Goal: Task Accomplishment & Management: Use online tool/utility

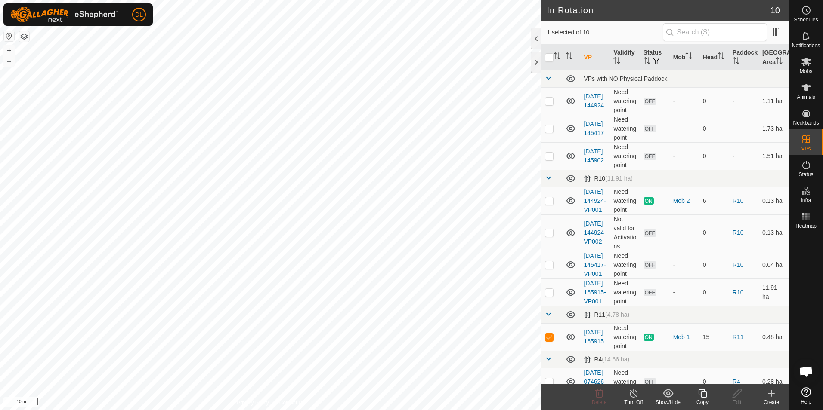
checkbox input "true"
checkbox input "false"
click at [806, 69] on span "Mobs" at bounding box center [805, 71] width 12 height 5
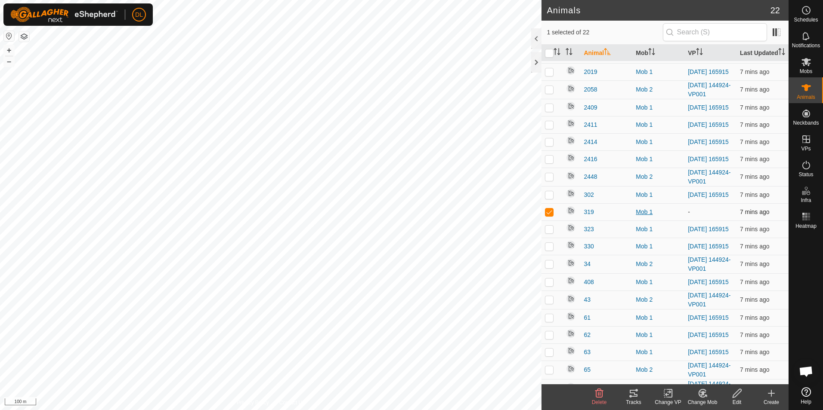
scroll to position [92, 0]
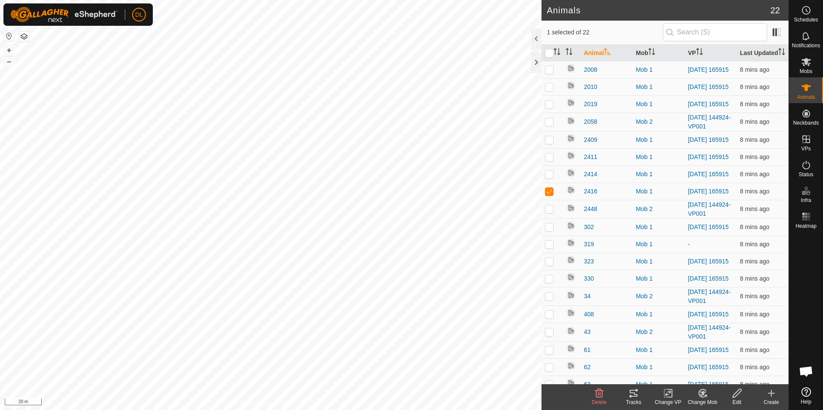
click at [640, 391] on tracks-svg-icon at bounding box center [633, 394] width 34 height 10
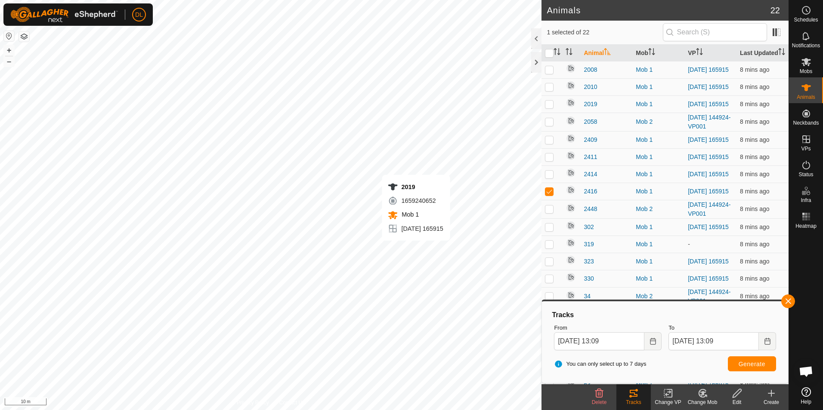
checkbox input "true"
checkbox input "false"
click at [748, 369] on button "Generate" at bounding box center [752, 364] width 48 height 15
checkbox input "false"
click at [752, 364] on span "Generate" at bounding box center [751, 364] width 27 height 7
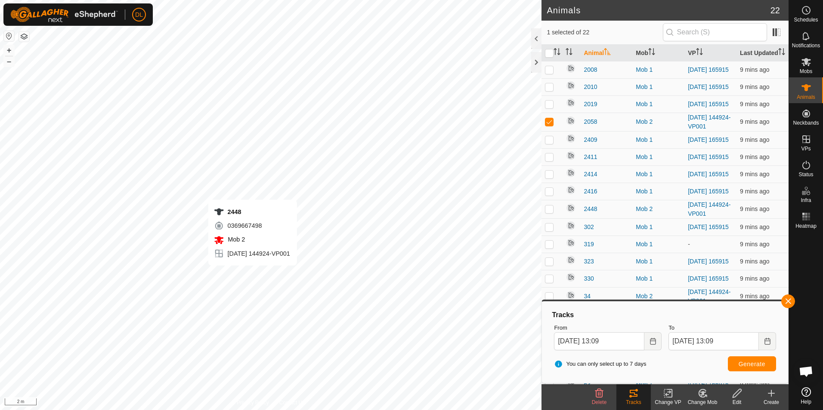
checkbox input "false"
checkbox input "true"
click at [756, 368] on button "Generate" at bounding box center [752, 364] width 48 height 15
click at [655, 345] on icon "Choose Date" at bounding box center [652, 341] width 7 height 7
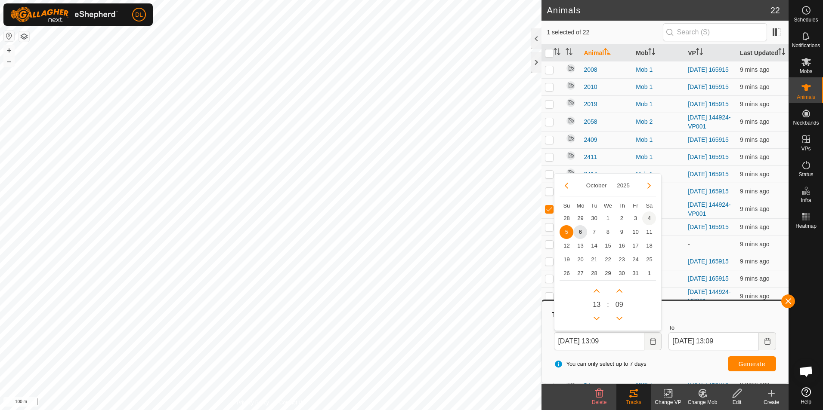
click at [646, 217] on span "4" at bounding box center [649, 219] width 14 height 14
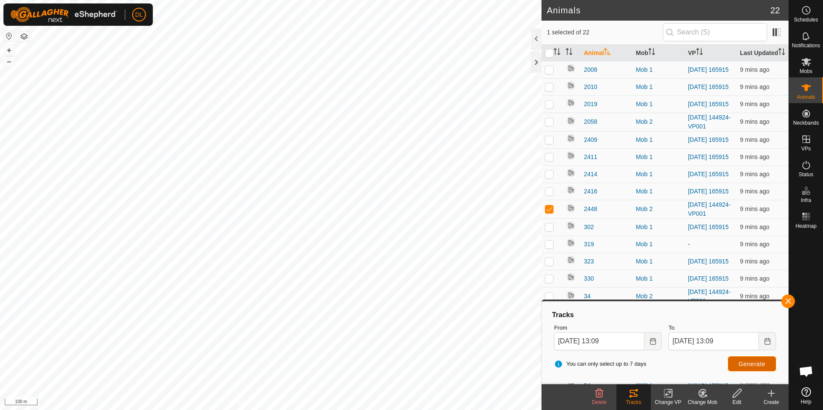
click at [756, 367] on span "Generate" at bounding box center [751, 364] width 27 height 7
click at [650, 342] on icon "Choose Date" at bounding box center [652, 341] width 7 height 7
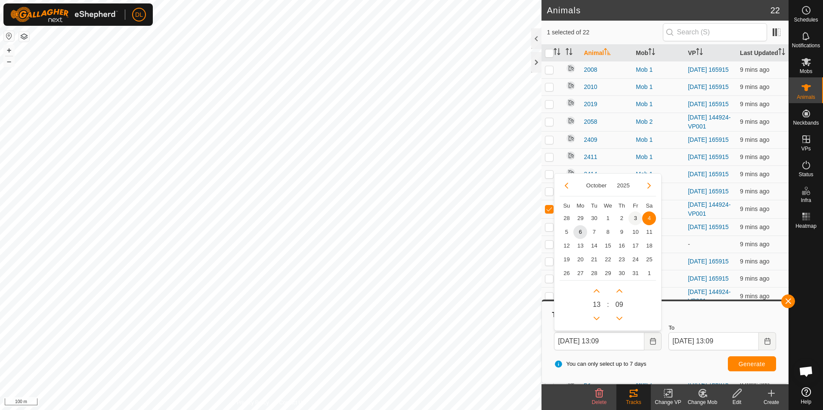
click at [638, 217] on span "3" at bounding box center [635, 219] width 14 height 14
type input "[DATE] 13:09"
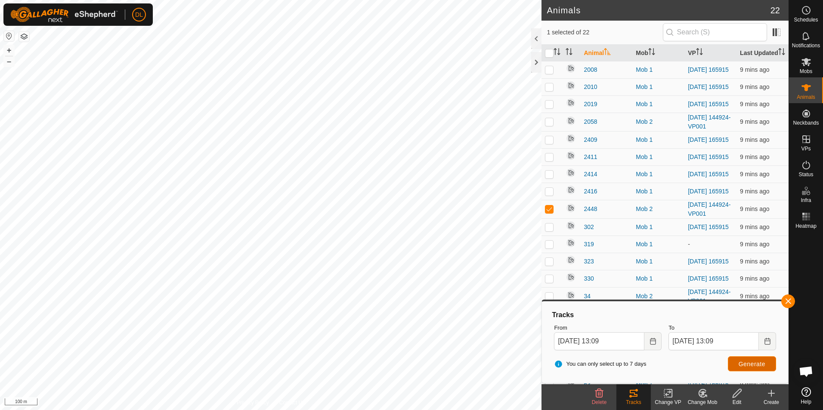
click at [754, 364] on span "Generate" at bounding box center [751, 364] width 27 height 7
click at [767, 338] on icon "Choose Date" at bounding box center [767, 341] width 7 height 7
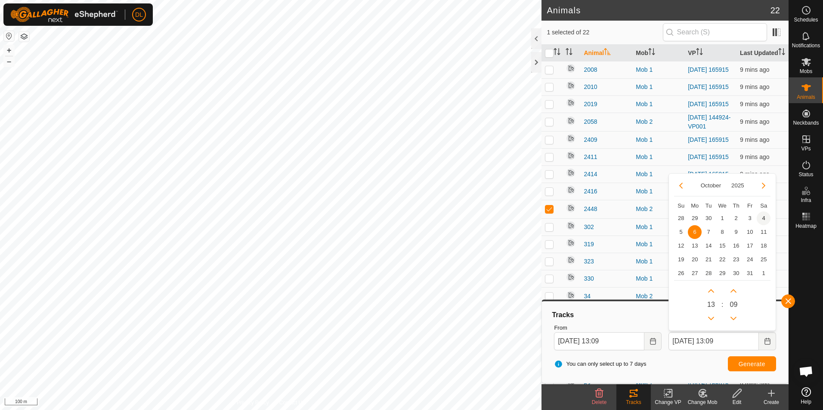
click at [764, 217] on span "4" at bounding box center [763, 219] width 14 height 14
type input "[DATE] 13:09"
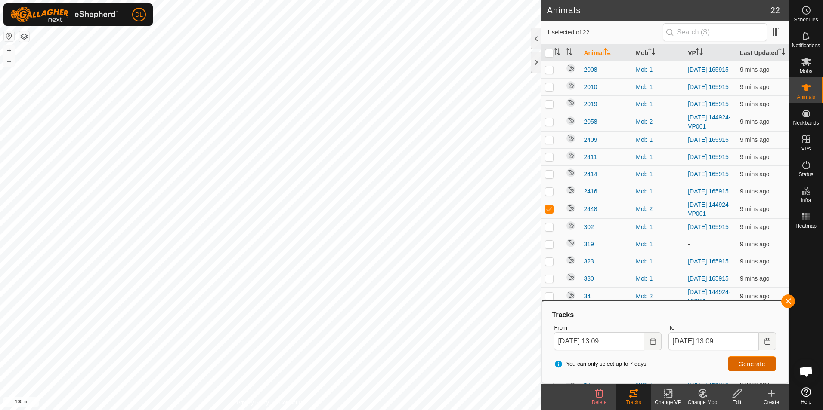
click at [752, 364] on span "Generate" at bounding box center [751, 364] width 27 height 7
